Goal: Find specific page/section: Find specific page/section

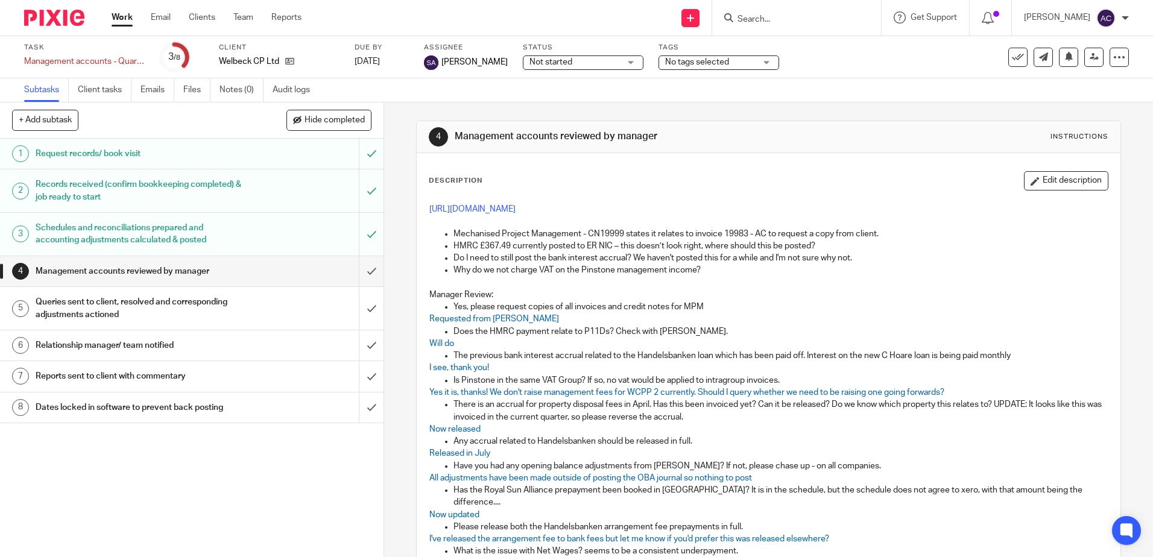
click at [752, 17] on input "Search" at bounding box center [791, 19] width 109 height 11
type input "[GEOGRAPHIC_DATA]"
click at [800, 48] on link at bounding box center [824, 47] width 181 height 18
click at [814, 49] on link at bounding box center [824, 47] width 181 height 18
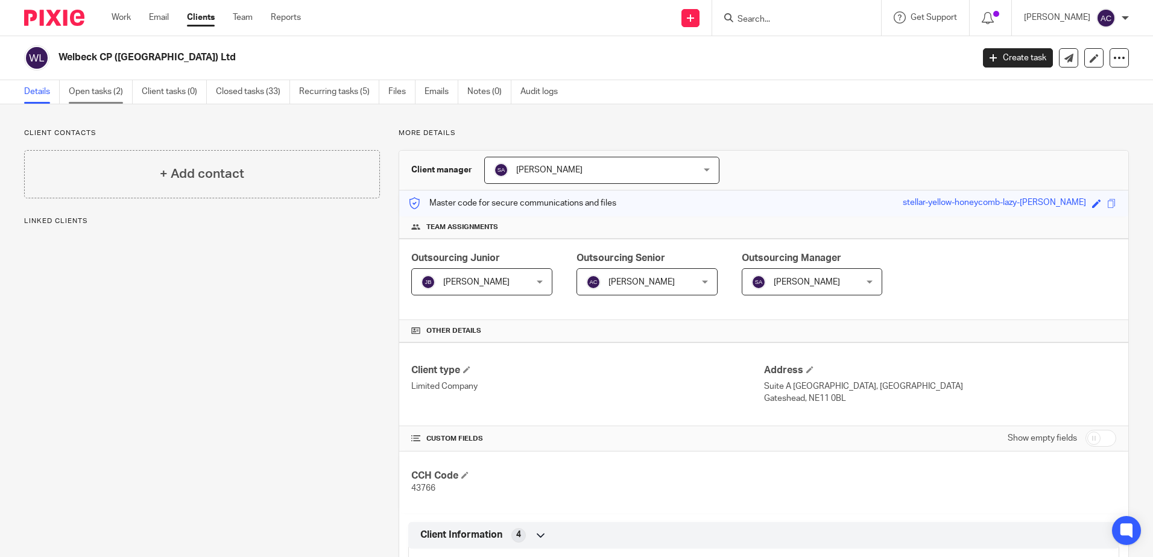
click at [119, 96] on link "Open tasks (2)" at bounding box center [101, 92] width 64 height 24
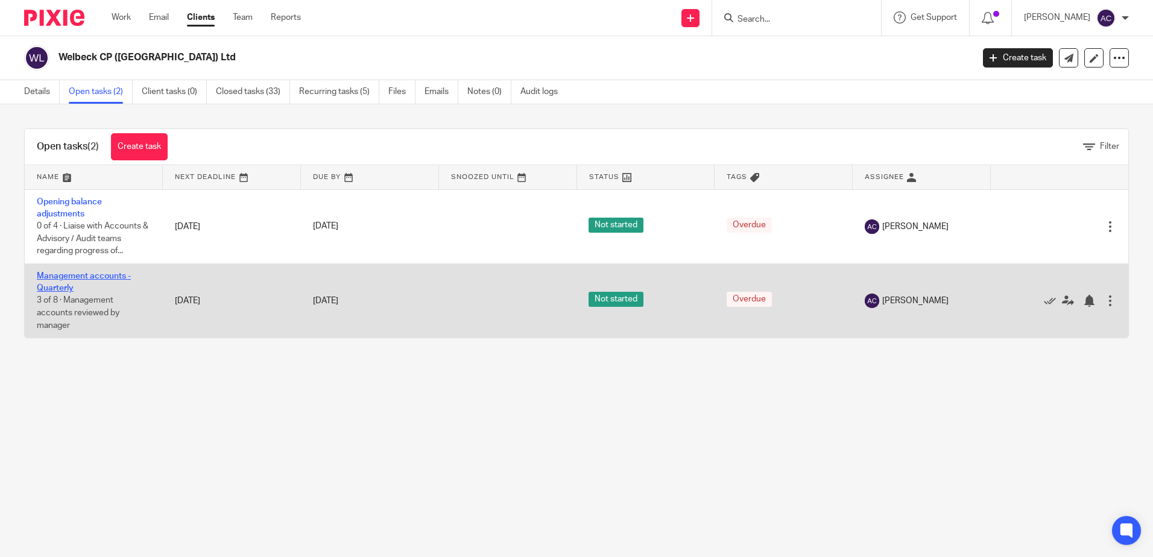
click at [82, 276] on link "Management accounts - Quarterly" at bounding box center [84, 282] width 94 height 21
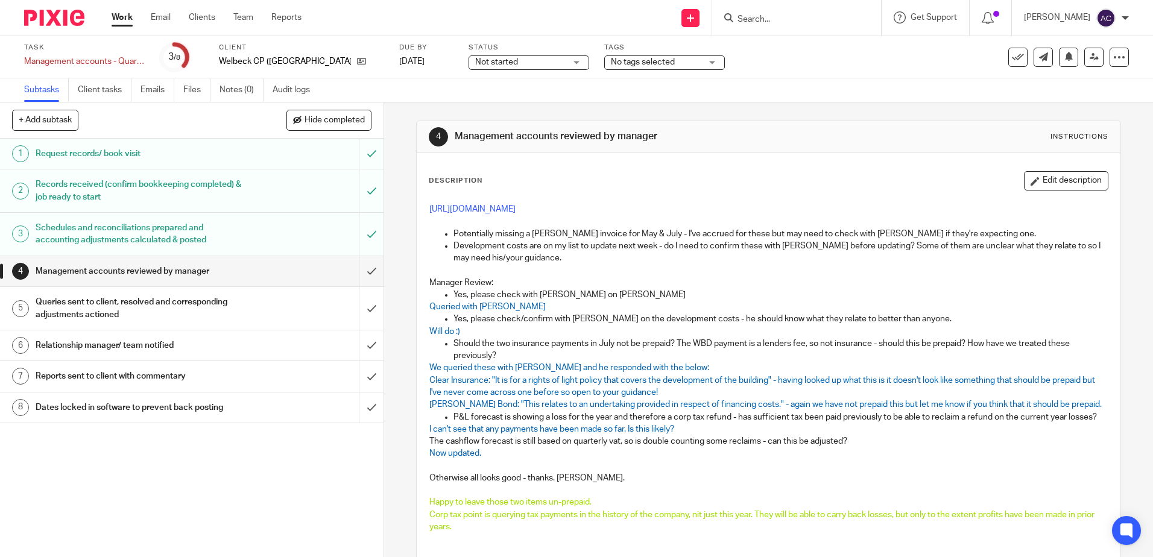
scroll to position [60, 0]
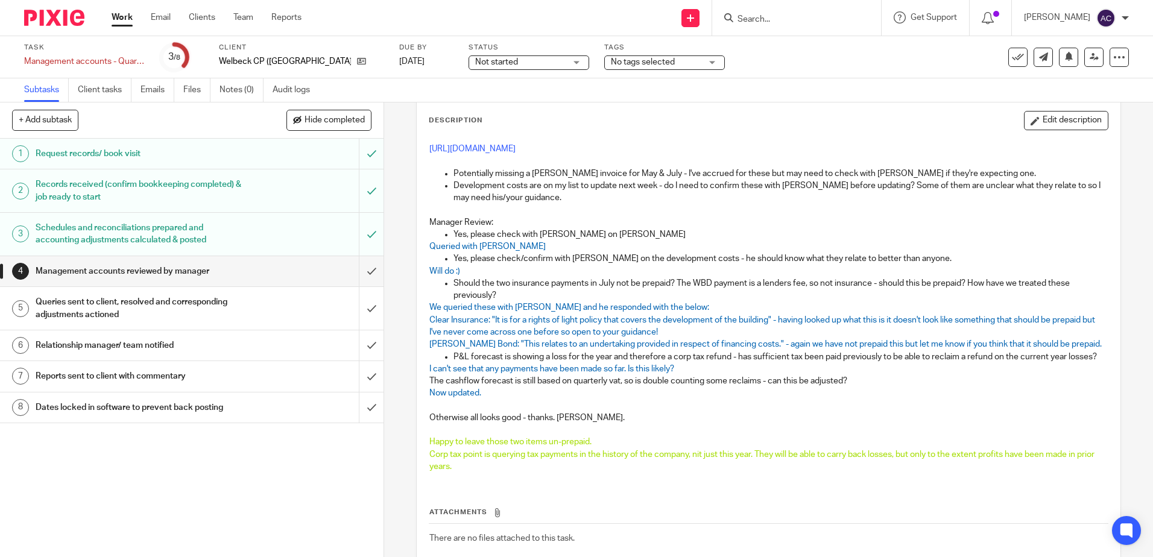
click at [759, 30] on div at bounding box center [796, 18] width 169 height 36
click at [758, 20] on input "Search" at bounding box center [791, 19] width 109 height 11
type input "pinstone"
click at [813, 48] on link at bounding box center [809, 47] width 150 height 18
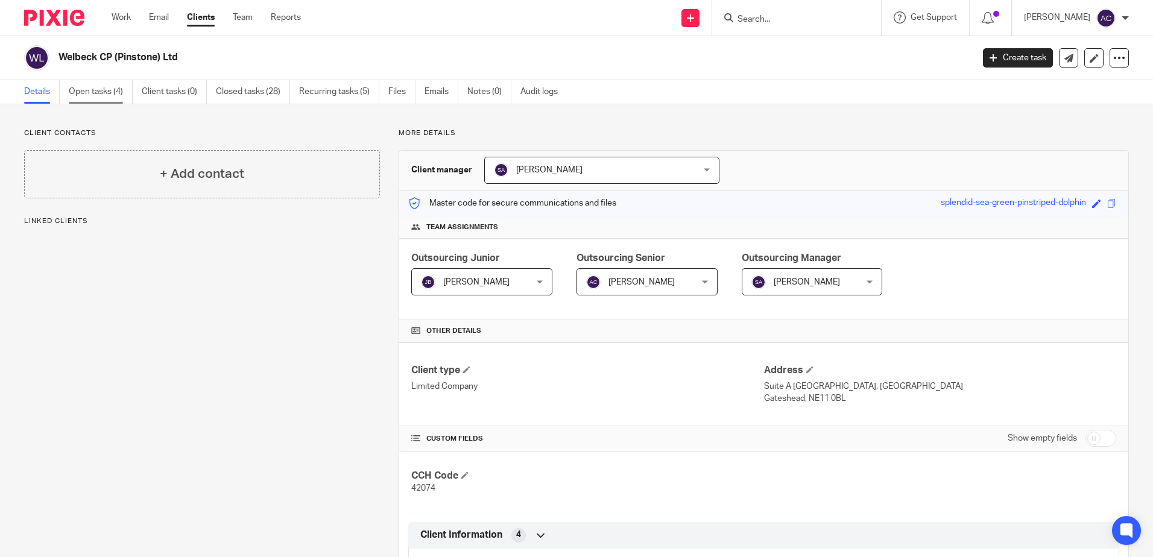
click at [103, 94] on link "Open tasks (4)" at bounding box center [101, 92] width 64 height 24
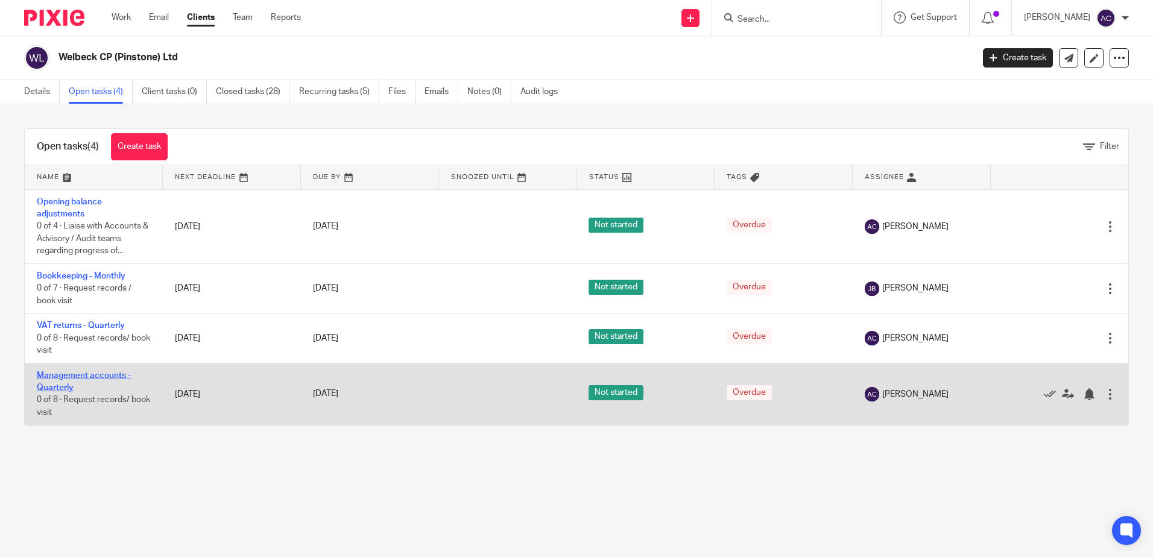
click at [86, 373] on link "Management accounts - Quarterly" at bounding box center [84, 382] width 94 height 21
